Goal: Transaction & Acquisition: Purchase product/service

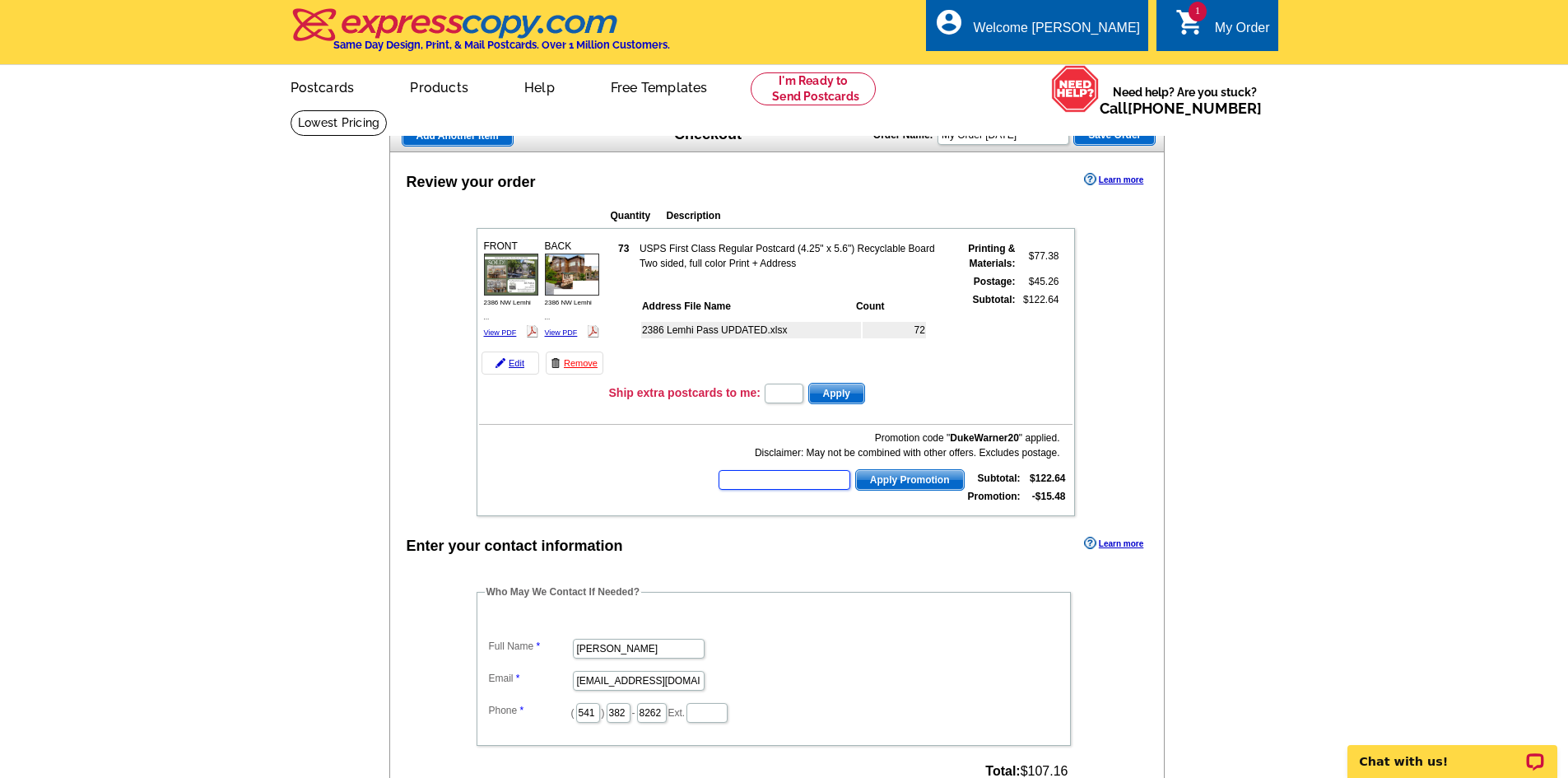
click at [779, 484] on input "text" at bounding box center [784, 480] width 131 height 20
type input "HURRY40"
click at [912, 474] on span "Apply Promotion" at bounding box center [910, 480] width 108 height 20
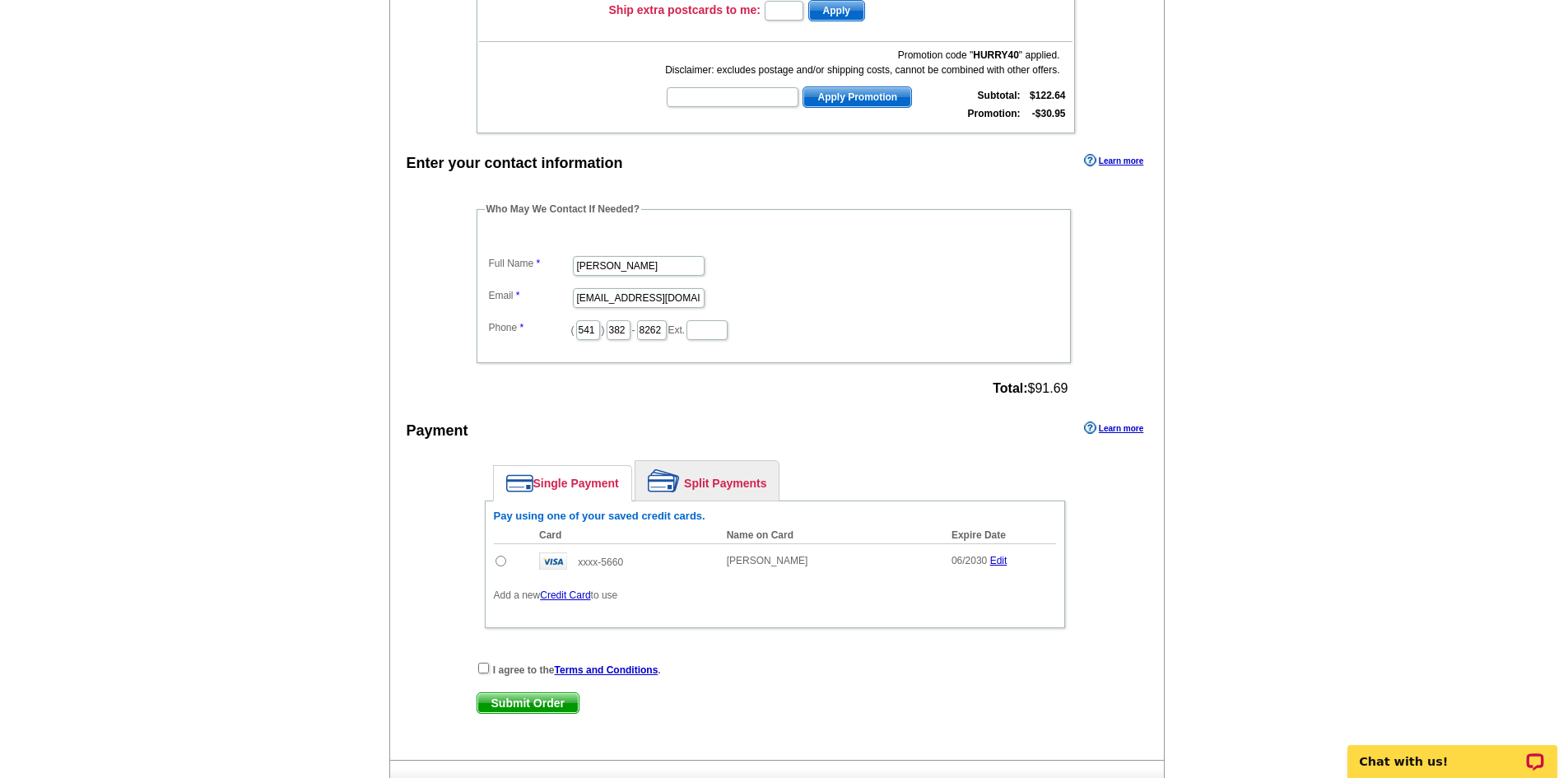
scroll to position [412, 0]
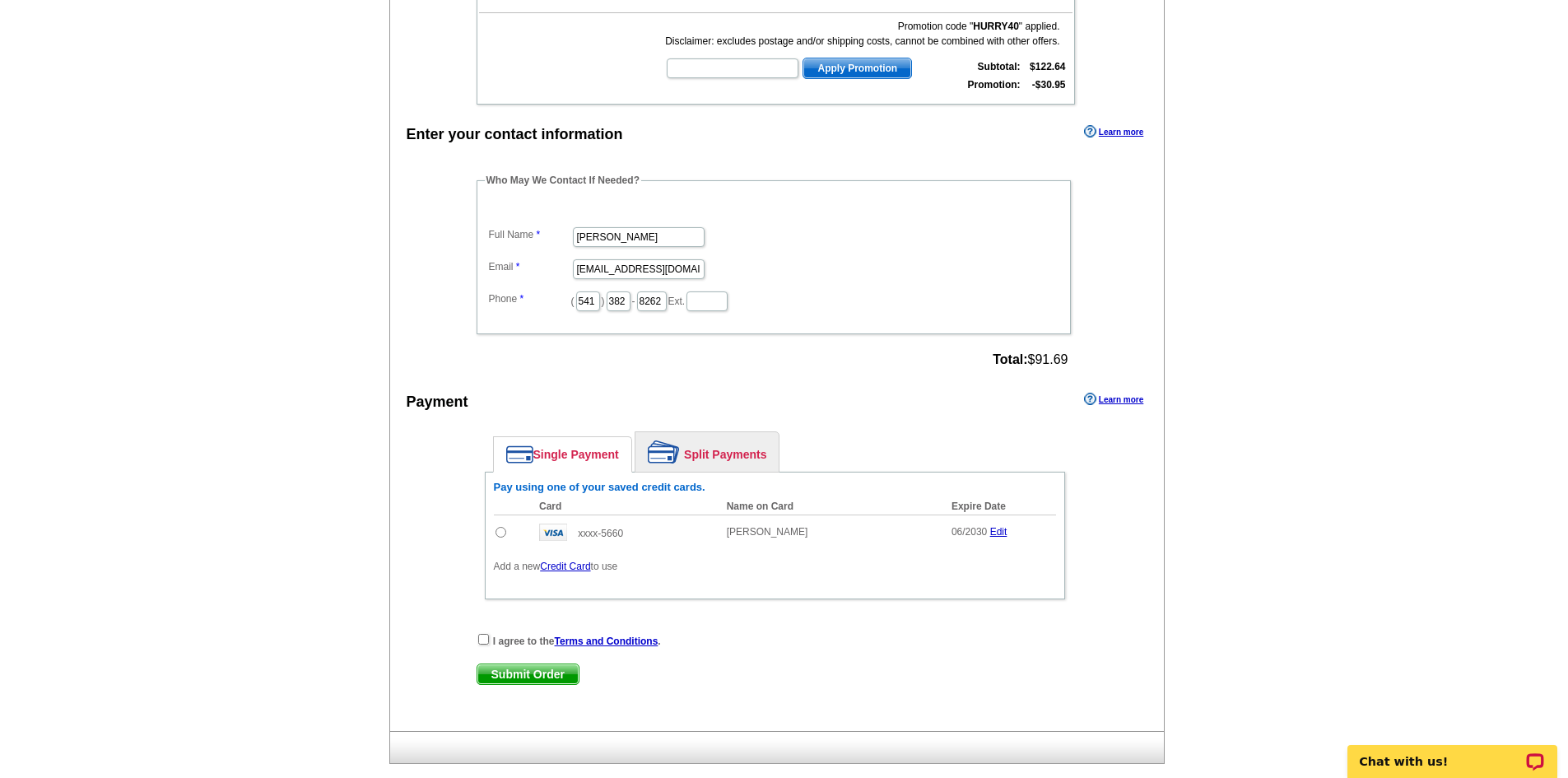
click at [501, 531] on input "radio" at bounding box center [501, 532] width 11 height 11
radio input "true"
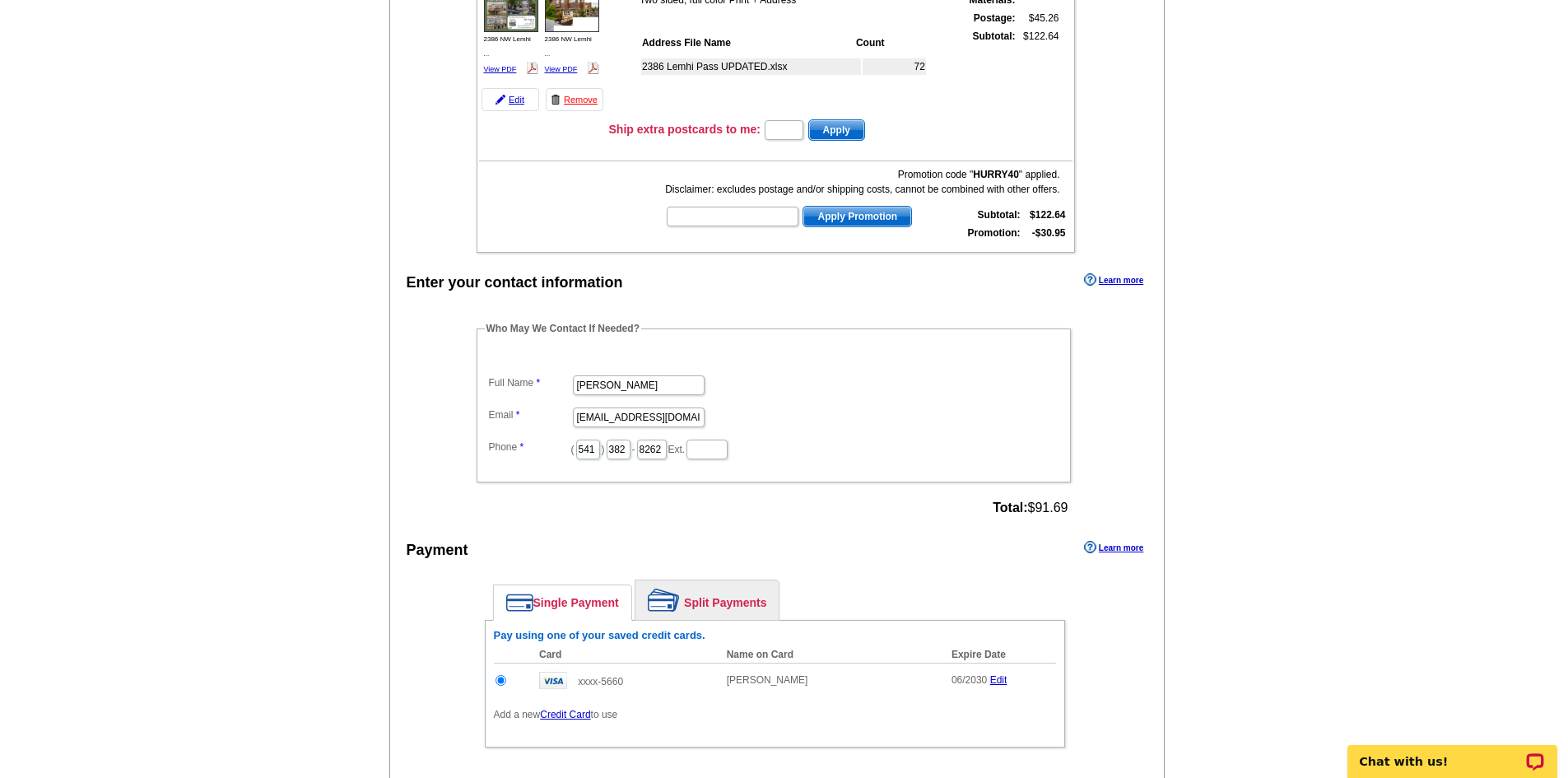
scroll to position [576, 0]
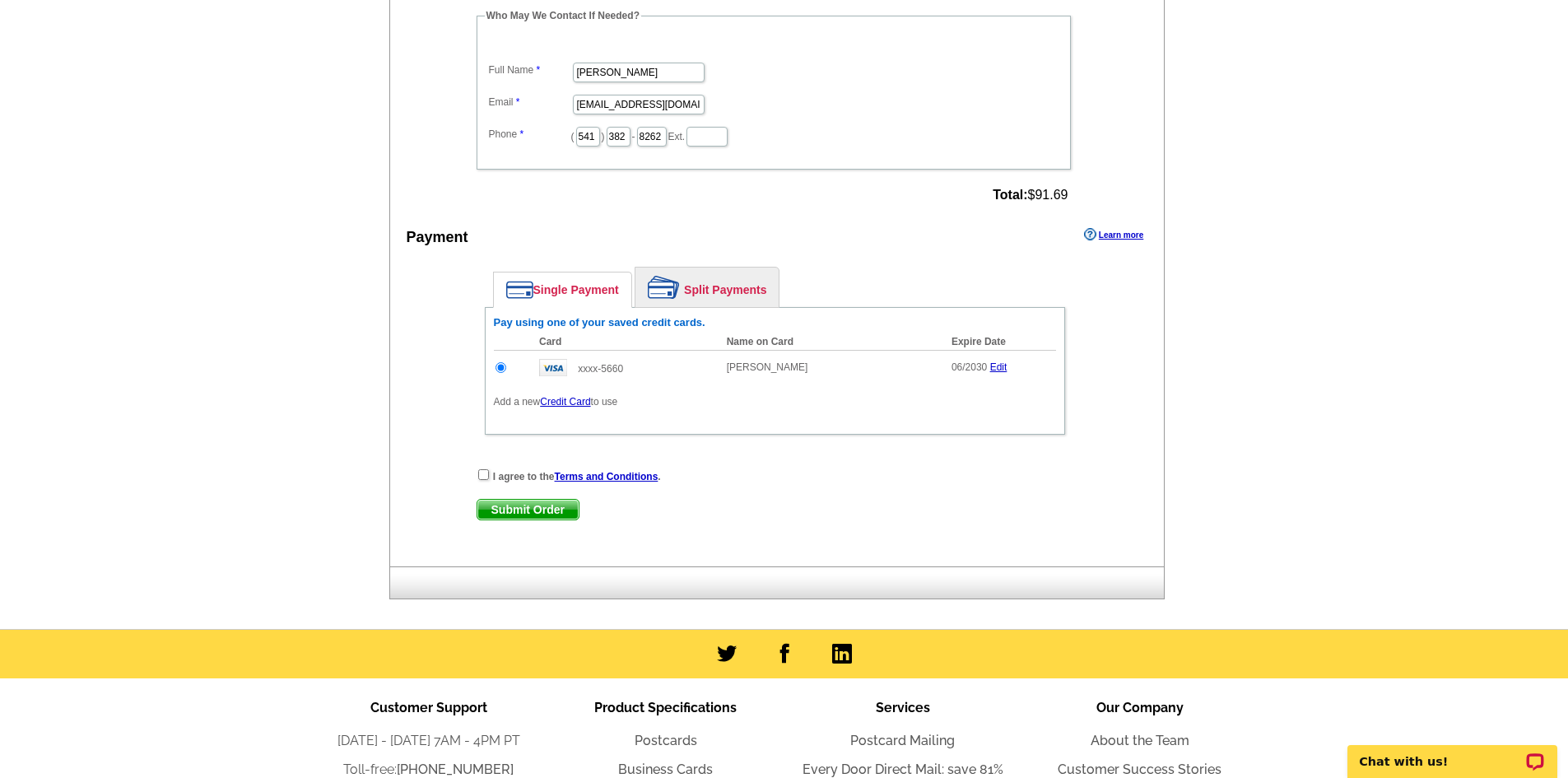
click at [477, 472] on div "I agree to the Terms and Conditions ." at bounding box center [774, 477] width 597 height 17
click at [488, 477] on input "checkbox" at bounding box center [483, 474] width 11 height 11
checkbox input "true"
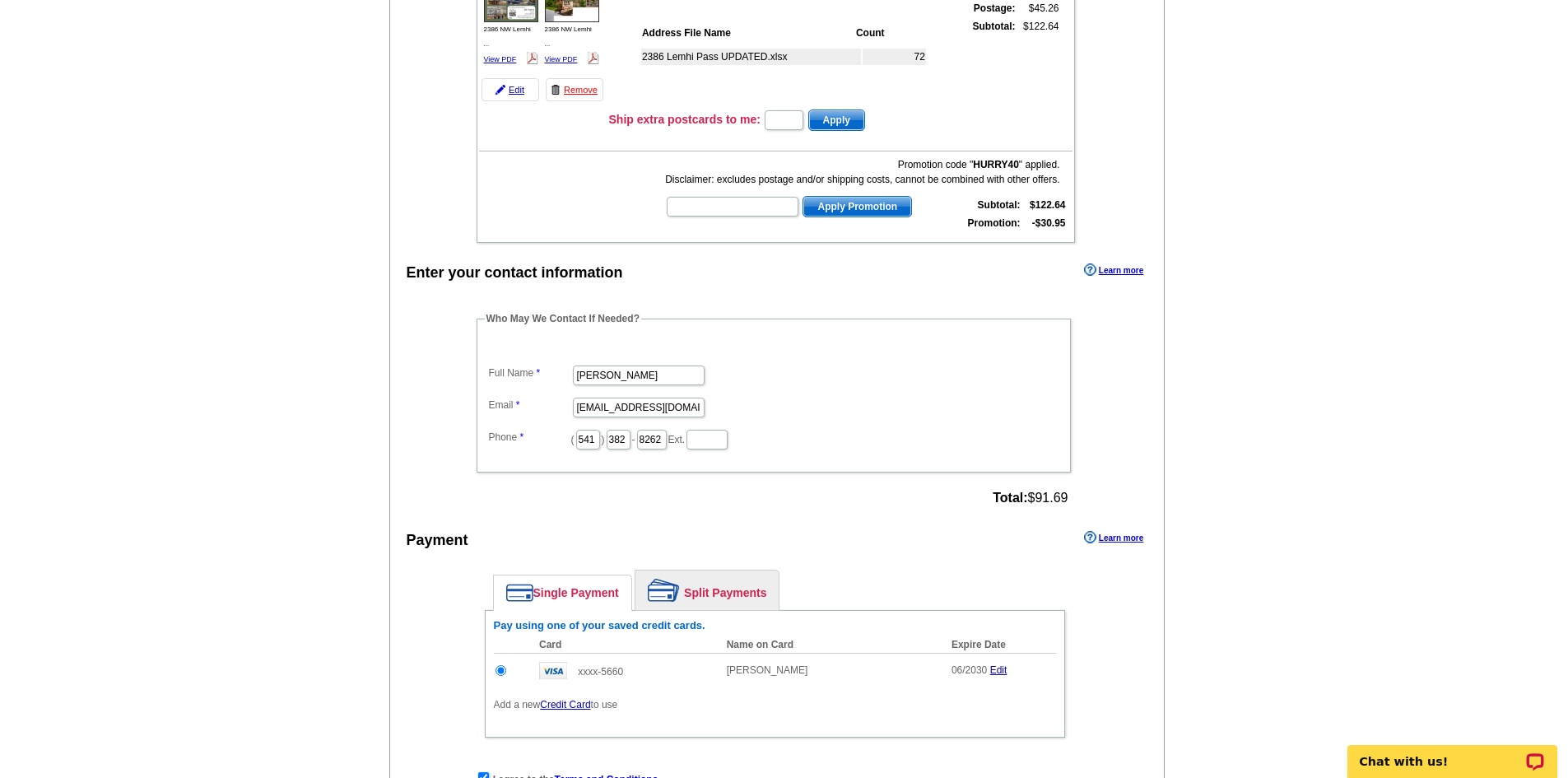
scroll to position [659, 0]
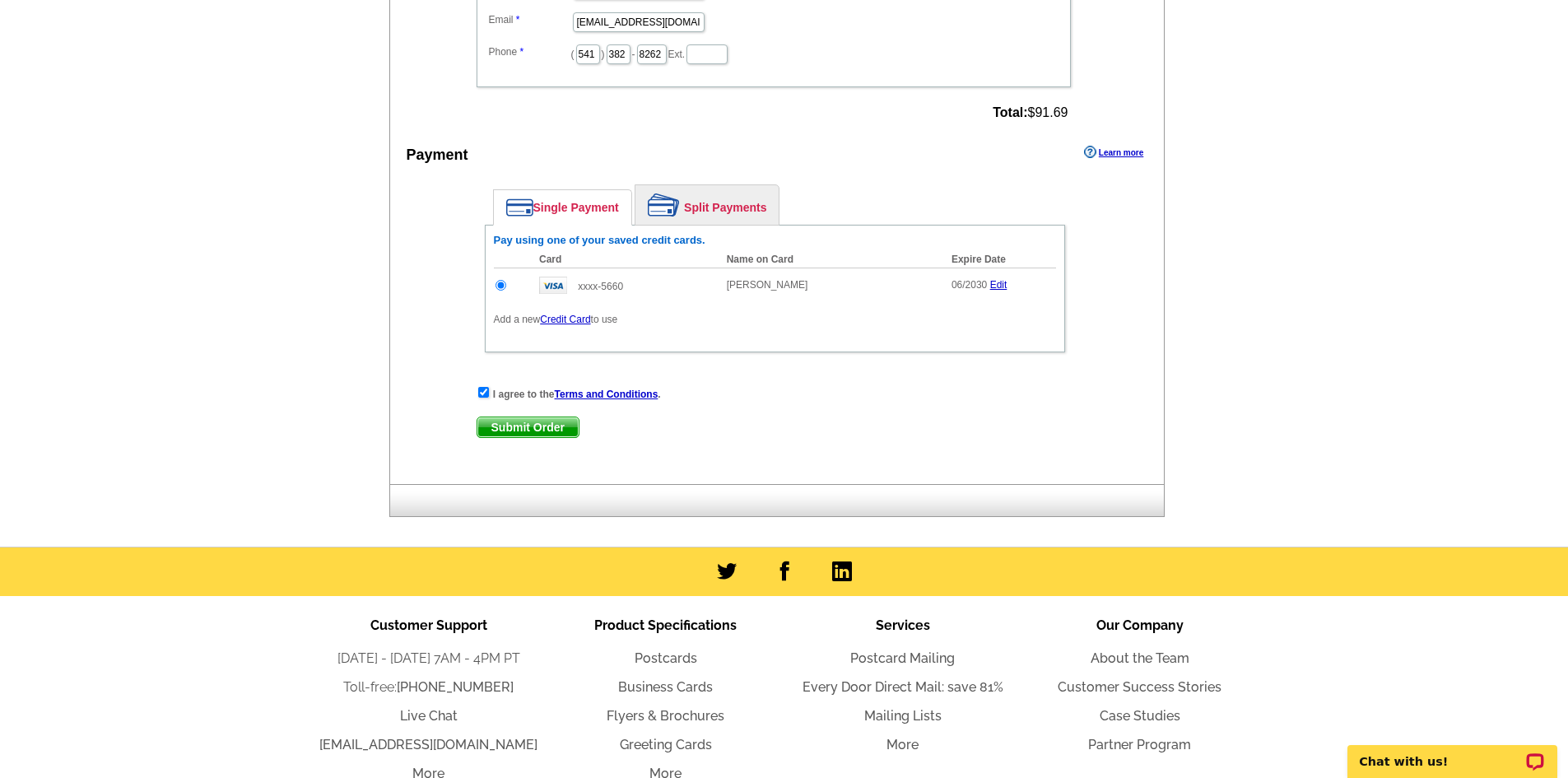
click at [532, 434] on span "Submit Order" at bounding box center [527, 428] width 101 height 20
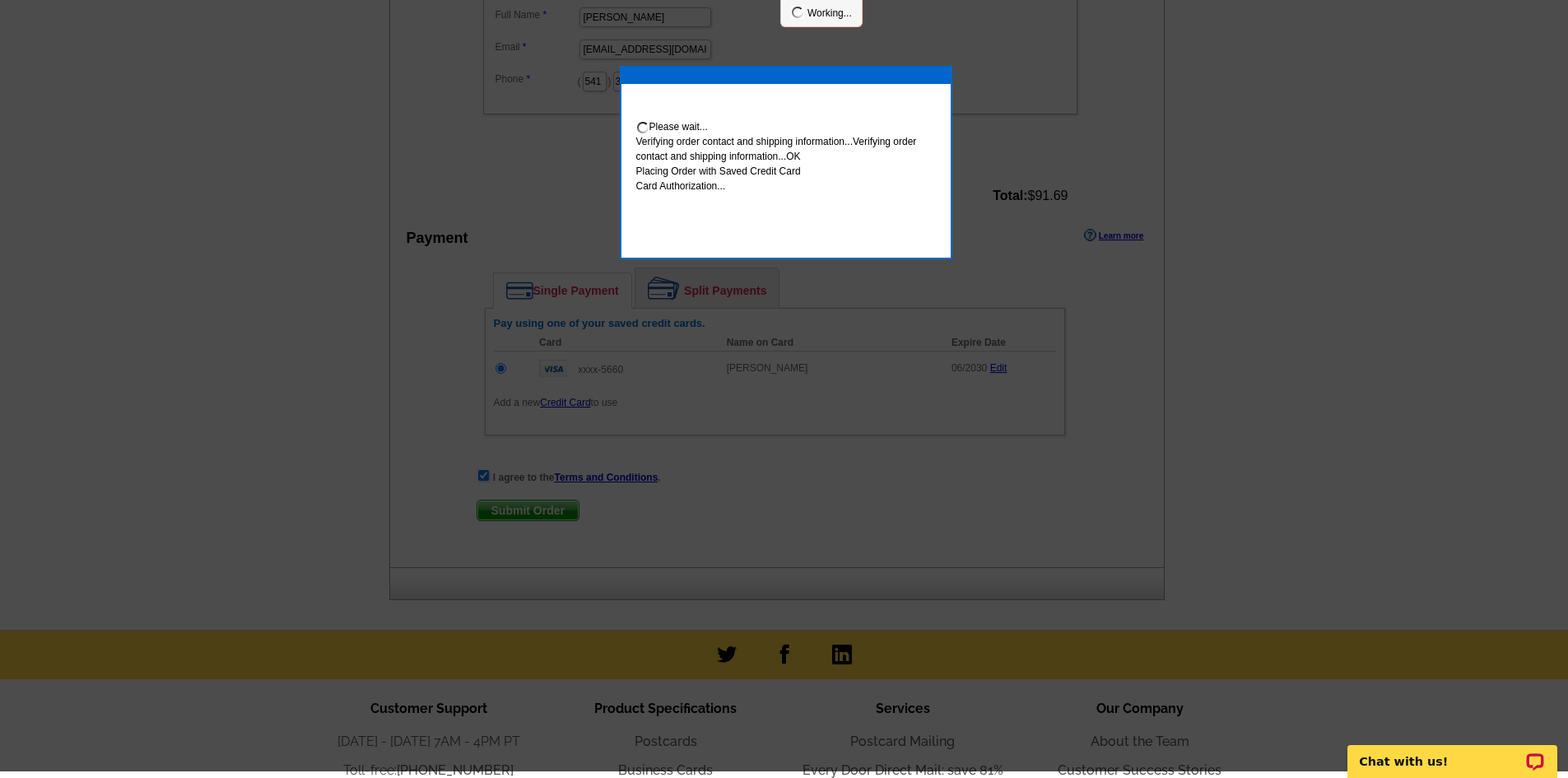
scroll to position [652, 0]
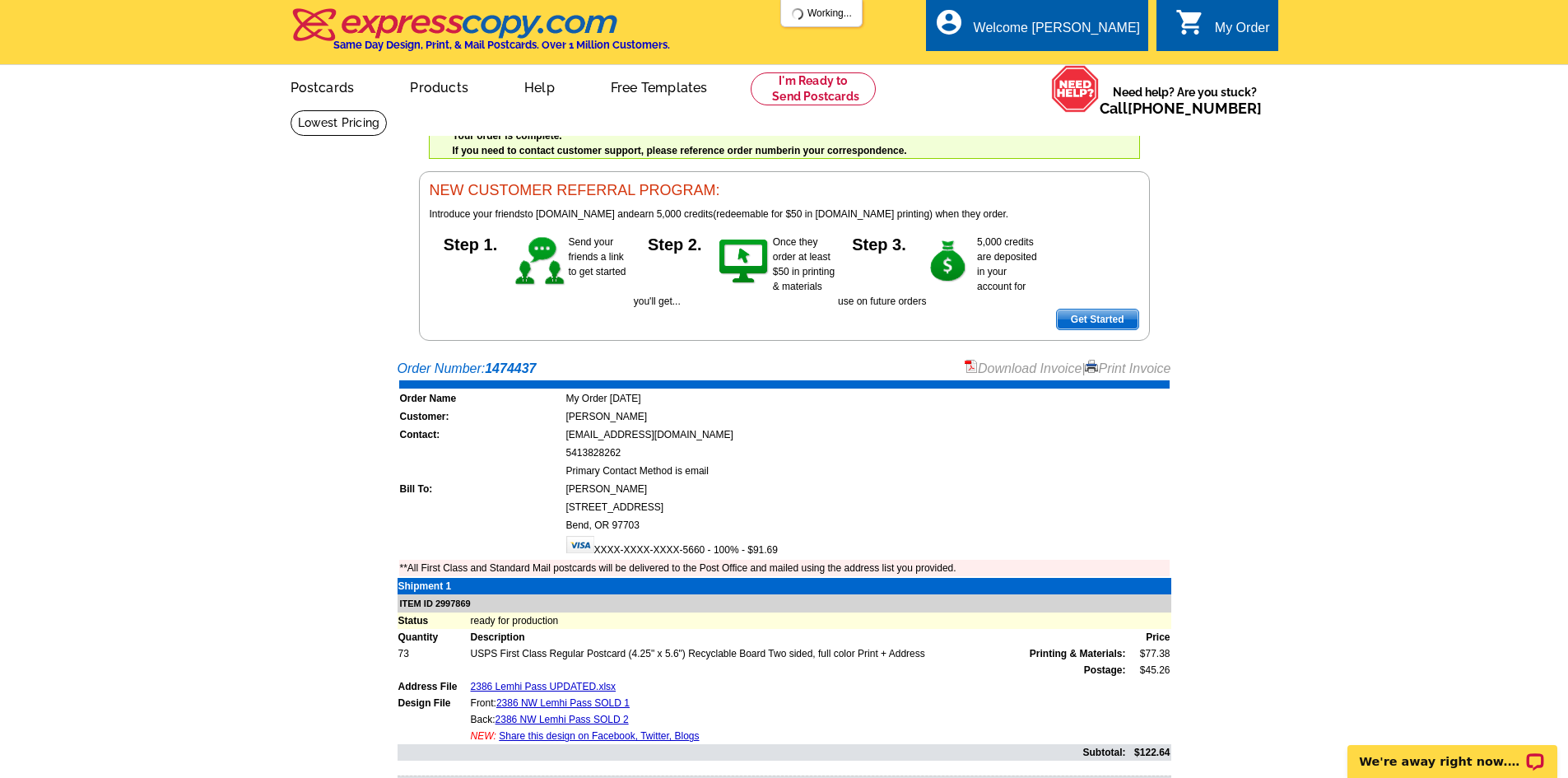
drag, startPoint x: 1119, startPoint y: 374, endPoint x: 1211, endPoint y: 665, distance: 305.2
click at [1120, 374] on link "Print Invoice" at bounding box center [1128, 368] width 85 height 14
